Goal: Task Accomplishment & Management: Manage account settings

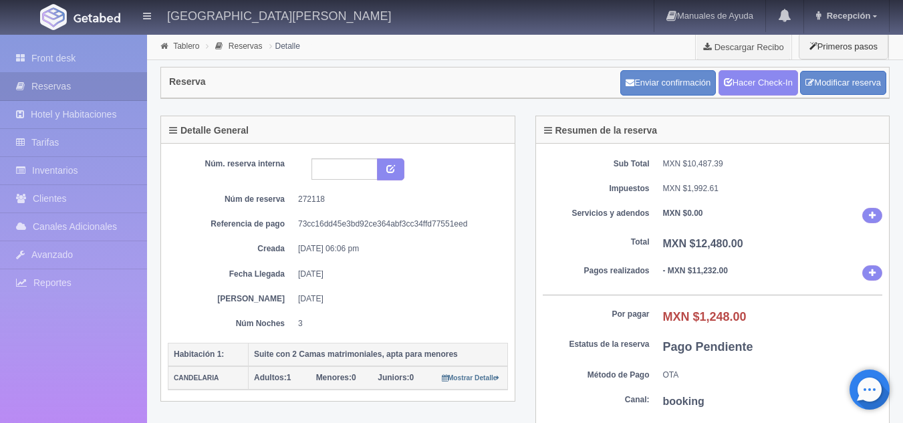
scroll to position [190, 0]
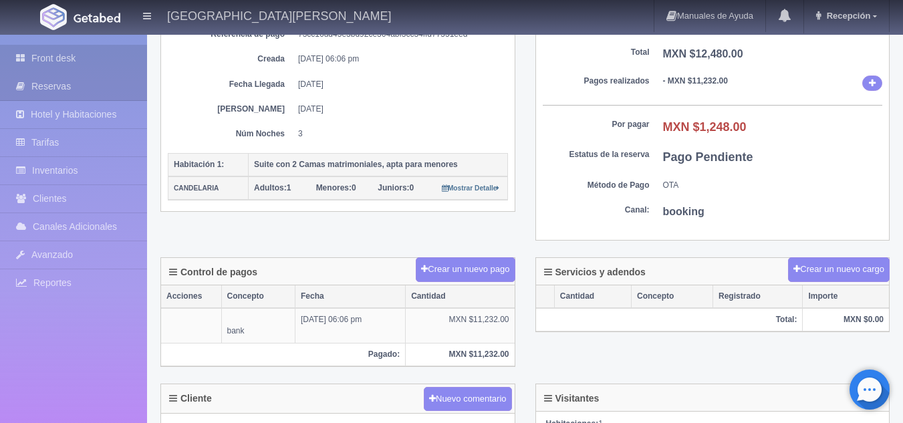
click at [98, 61] on link "Front desk" at bounding box center [73, 58] width 147 height 27
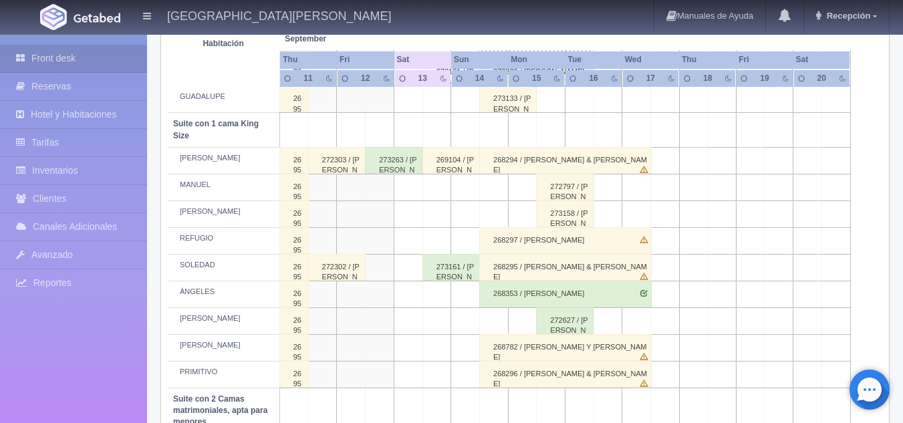
scroll to position [663, 0]
click at [567, 323] on div "272627 / [PERSON_NAME]" at bounding box center [564, 320] width 57 height 27
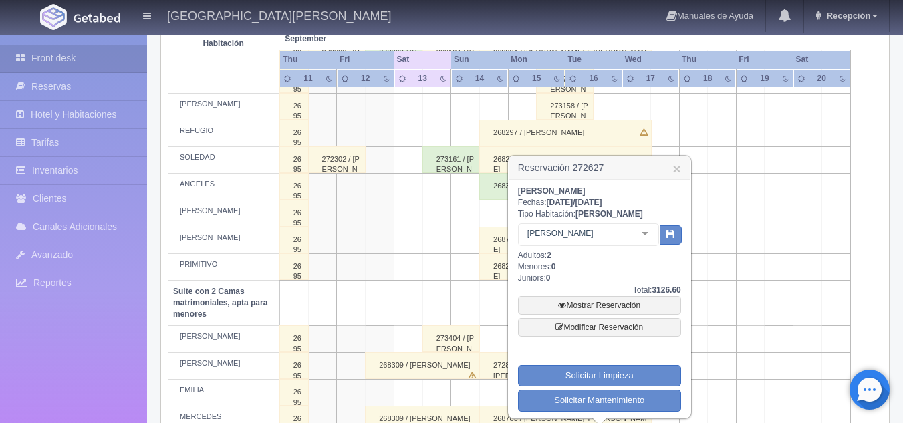
scroll to position [769, 0]
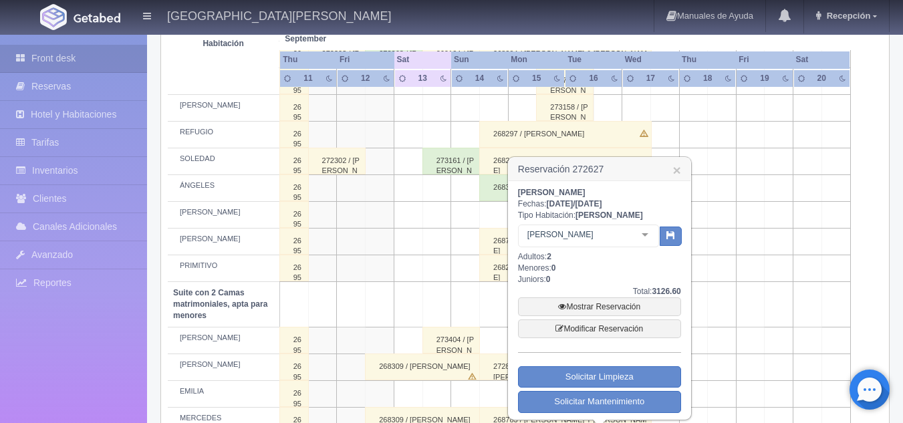
click at [681, 170] on h3 "Reservación 272627 ×" at bounding box center [600, 169] width 182 height 23
click at [680, 172] on link "×" at bounding box center [677, 170] width 8 height 14
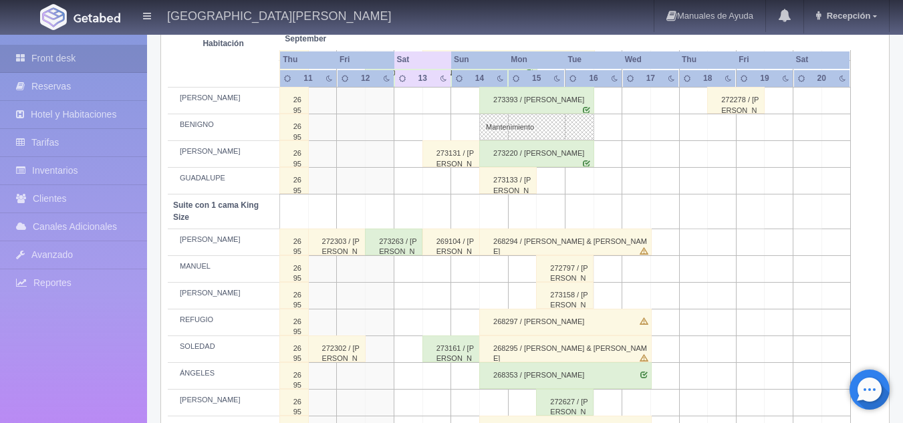
scroll to position [580, 0]
click at [446, 273] on td at bounding box center [436, 269] width 29 height 27
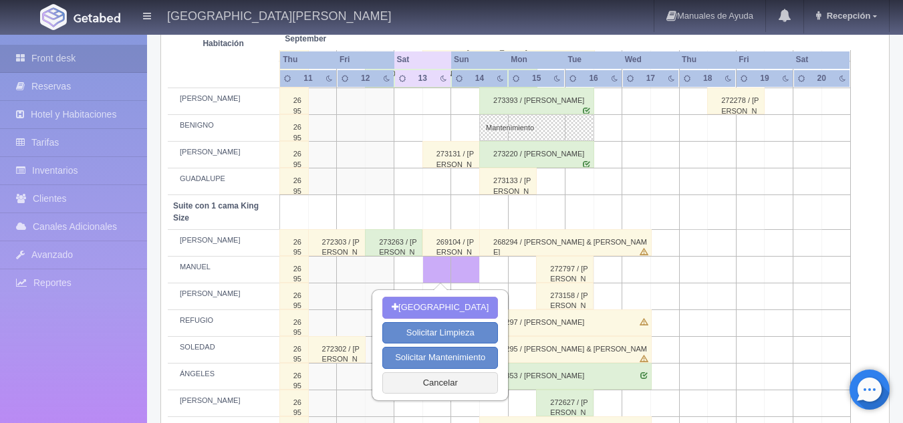
click at [446, 211] on td at bounding box center [436, 212] width 29 height 34
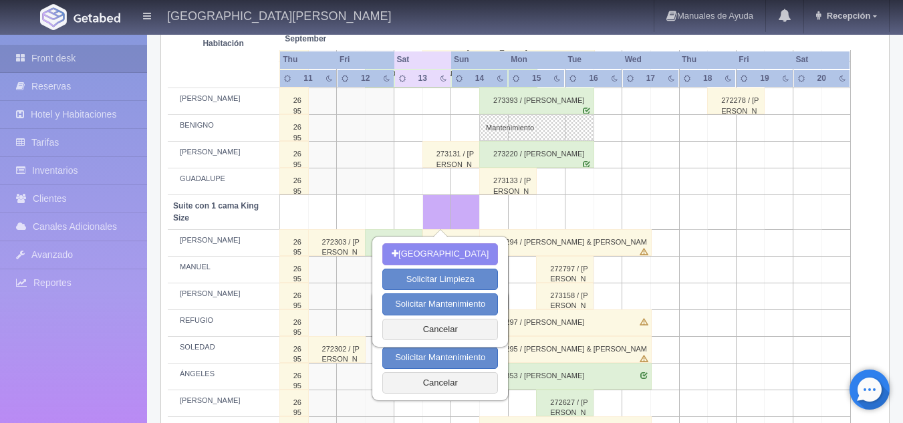
click at [446, 211] on td at bounding box center [436, 212] width 29 height 34
click at [496, 206] on td at bounding box center [494, 212] width 29 height 34
click at [462, 209] on td at bounding box center [465, 212] width 29 height 34
click at [444, 209] on td at bounding box center [436, 212] width 29 height 34
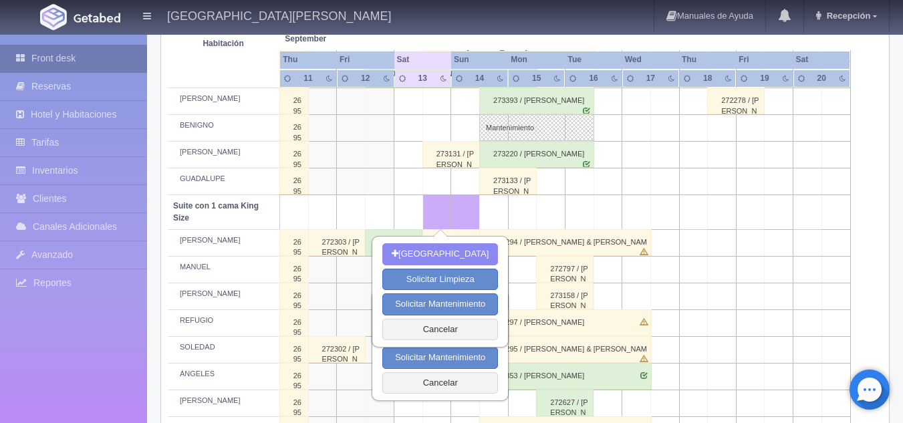
click at [126, 64] on link "Front desk" at bounding box center [73, 58] width 147 height 27
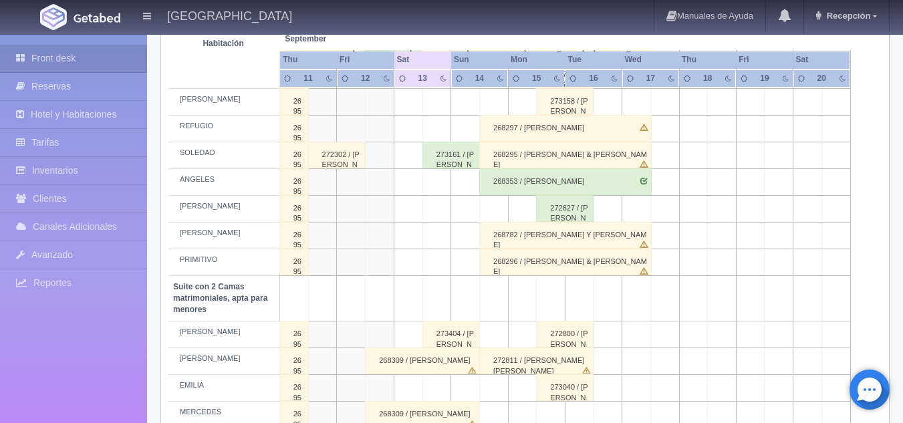
scroll to position [774, 0]
click at [575, 178] on div "268353 / [PERSON_NAME]" at bounding box center [565, 182] width 172 height 27
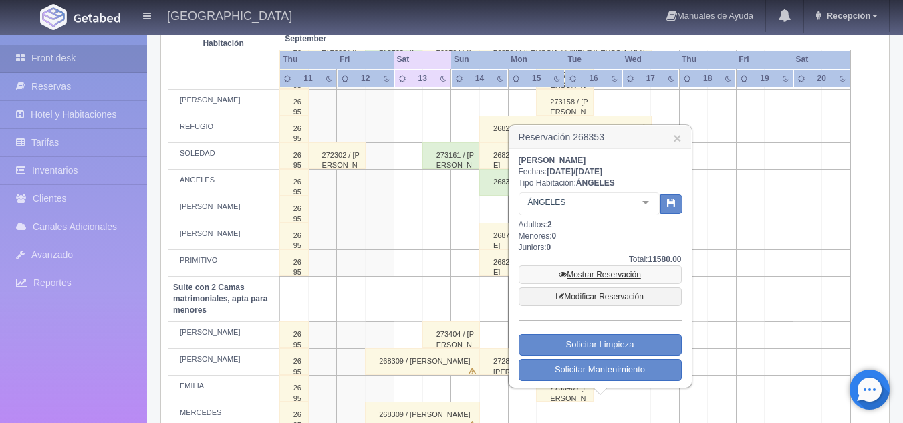
click at [619, 273] on link "Mostrar Reservación" at bounding box center [600, 274] width 163 height 19
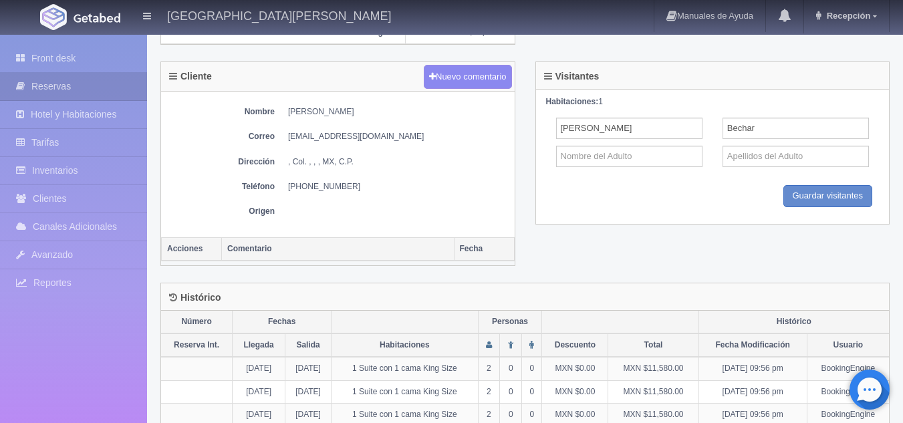
scroll to position [591, 0]
